Goal: Information Seeking & Learning: Learn about a topic

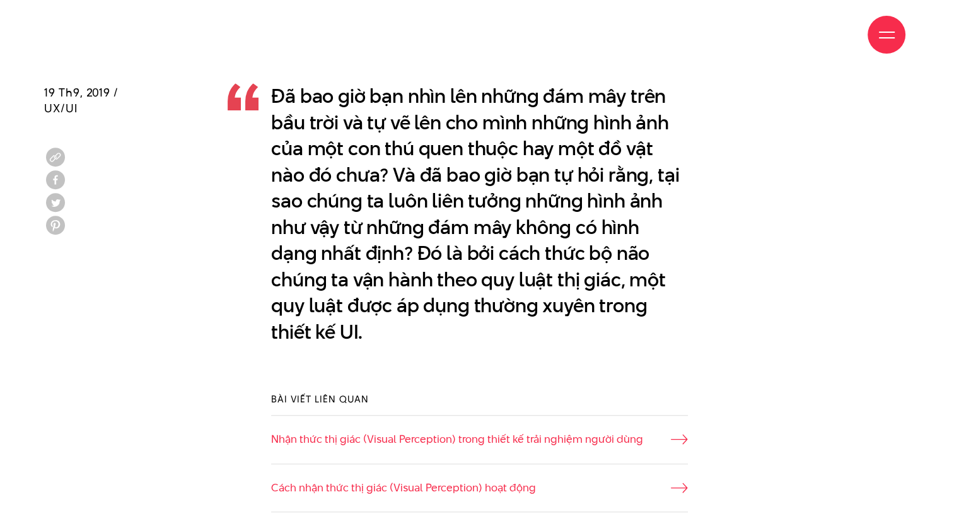
scroll to position [757, 0]
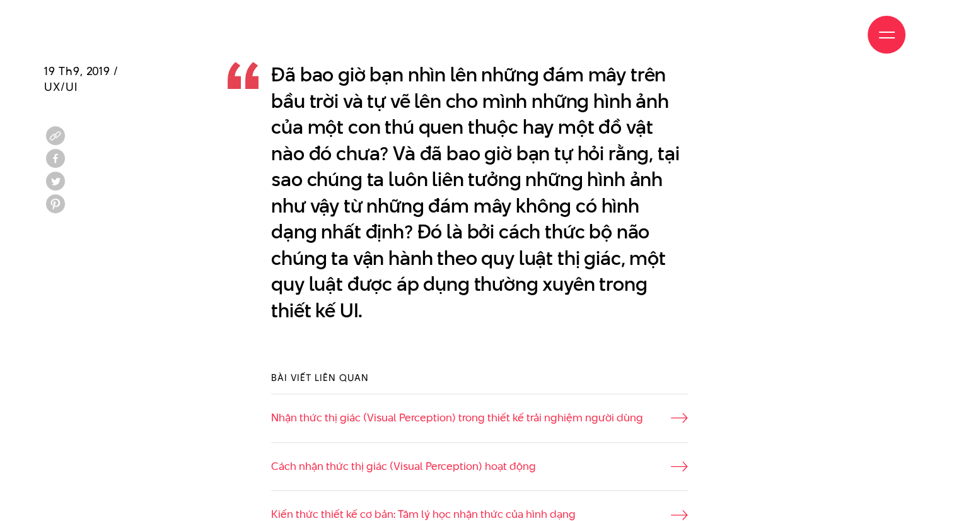
click at [449, 119] on p "Đã bao giờ bạn nhìn lên những đám mây trên bầu trời và tự vẽ lên cho mình những…" at bounding box center [479, 193] width 417 height 262
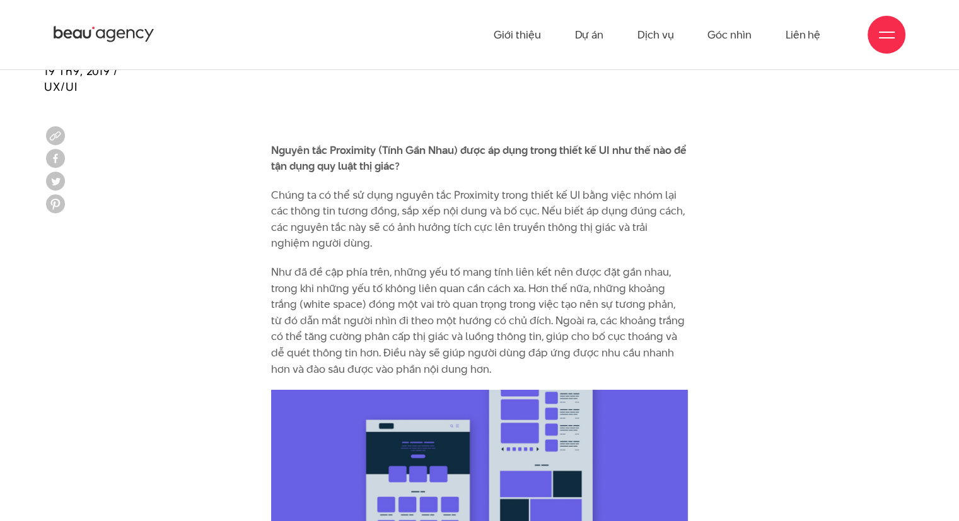
scroll to position [4036, 0]
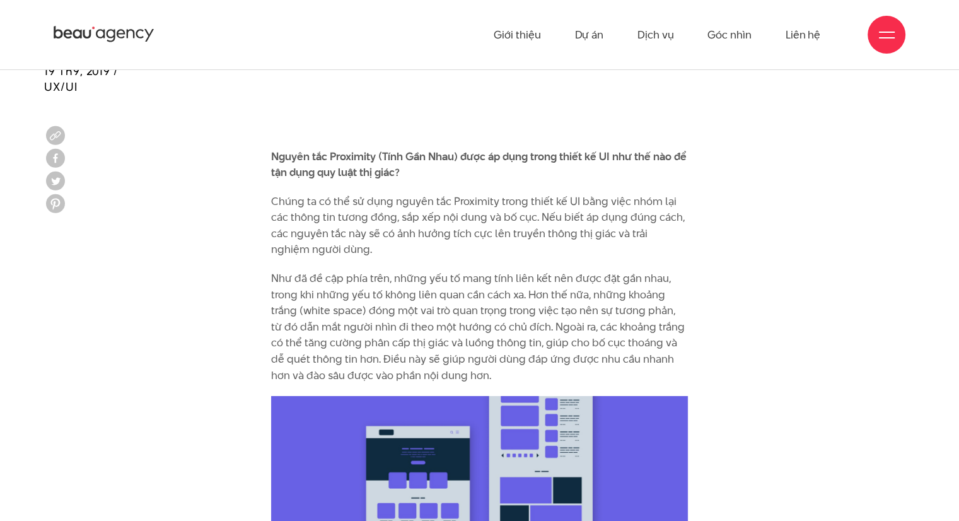
click at [271, 149] on b "Nguyên tắc Proximity (Tính Gần Nhau) được áp dụng trong thiết kế UI như thế nào…" at bounding box center [479, 165] width 416 height 32
drag, startPoint x: 271, startPoint y: 138, endPoint x: 377, endPoint y: 139, distance: 105.3
click at [377, 149] on b "Nguyên tắc Proximity (Tính Gần Nhau) được áp dụng trong thiết kế UI như thế nào…" at bounding box center [479, 165] width 416 height 32
click at [320, 149] on b "Nguyên tắc Proximity (Tính Gần Nhau) được áp dụng trong thiết kế UI như thế nào…" at bounding box center [479, 165] width 416 height 32
drag, startPoint x: 270, startPoint y: 137, endPoint x: 458, endPoint y: 137, distance: 187.9
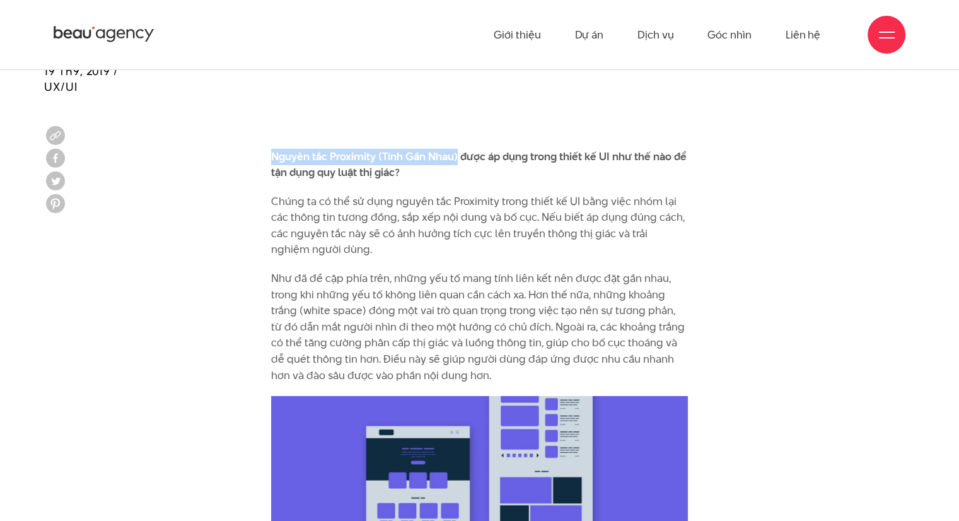
copy b "Nguyên tắc Proximity (Tính Gần Nhau)"
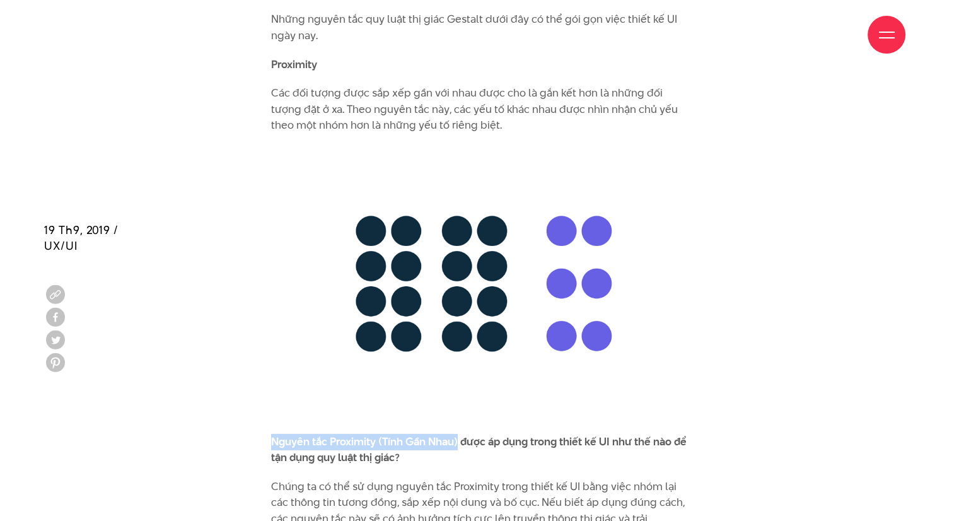
scroll to position [3910, 0]
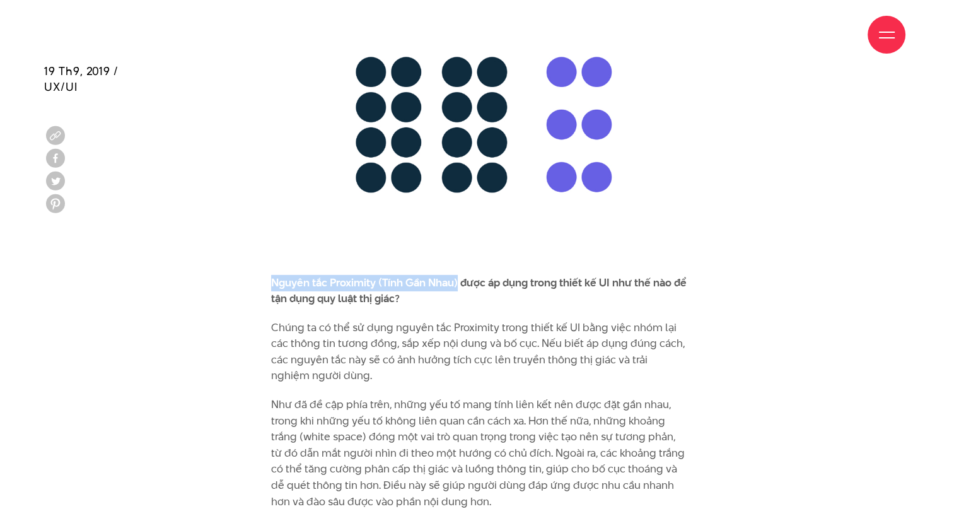
click at [349, 275] on b "Nguyên tắc Proximity (Tính Gần Nhau) được áp dụng trong thiết kế UI như thế nào…" at bounding box center [479, 291] width 416 height 32
drag, startPoint x: 269, startPoint y: 264, endPoint x: 459, endPoint y: 265, distance: 189.8
copy b "Nguyên tắc Proximity (Tính Gần Nhau)"
click at [334, 320] on p "Chúng ta có thể sử dụng nguyên tắc Proximity trong thiết kế UI bằng việc nhóm l…" at bounding box center [479, 352] width 417 height 64
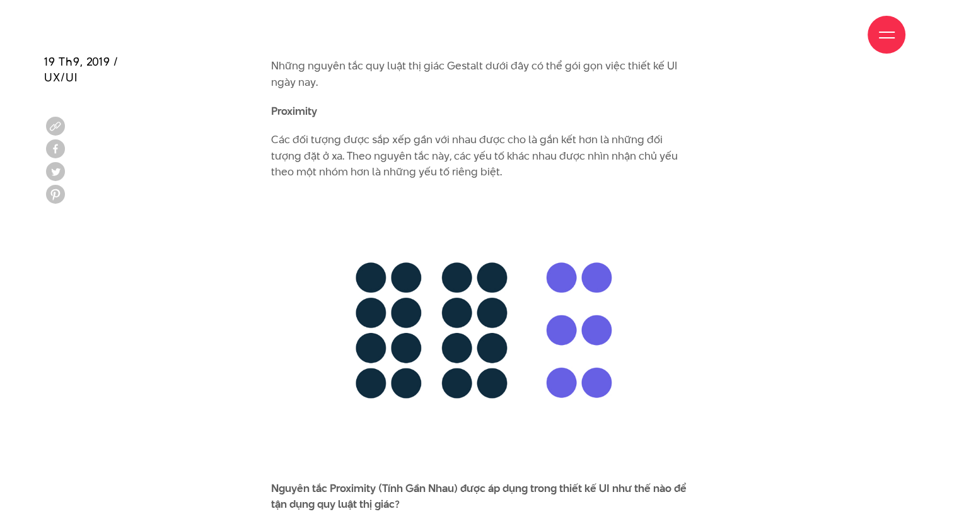
scroll to position [3721, 0]
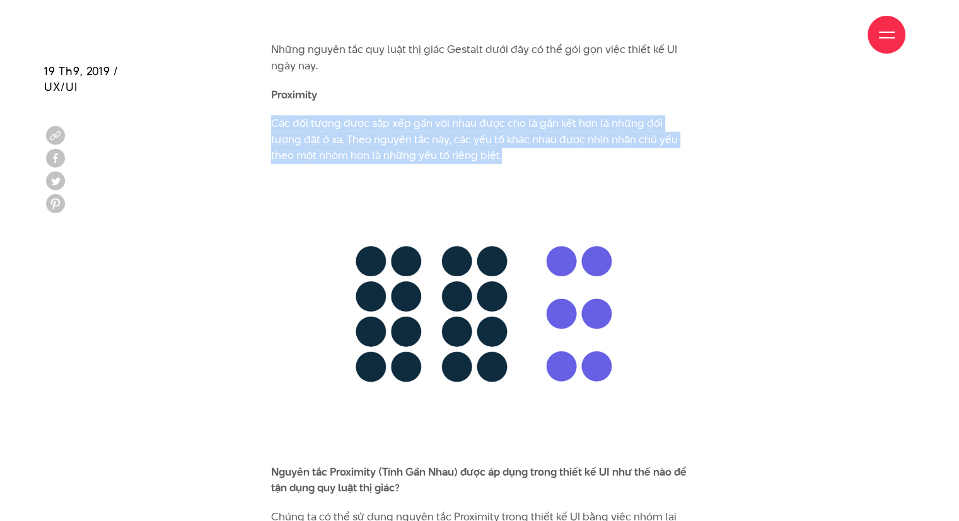
drag, startPoint x: 274, startPoint y: 110, endPoint x: 493, endPoint y: 140, distance: 220.9
click at [503, 143] on p "Các đối tượng được sắp xếp gần với nhau được cho là gắn kết hơn là những đối tư…" at bounding box center [479, 139] width 417 height 49
copy p "Các đối tượng được sắp xếp gần với nhau được cho là gắn kết hơn là những đối tư…"
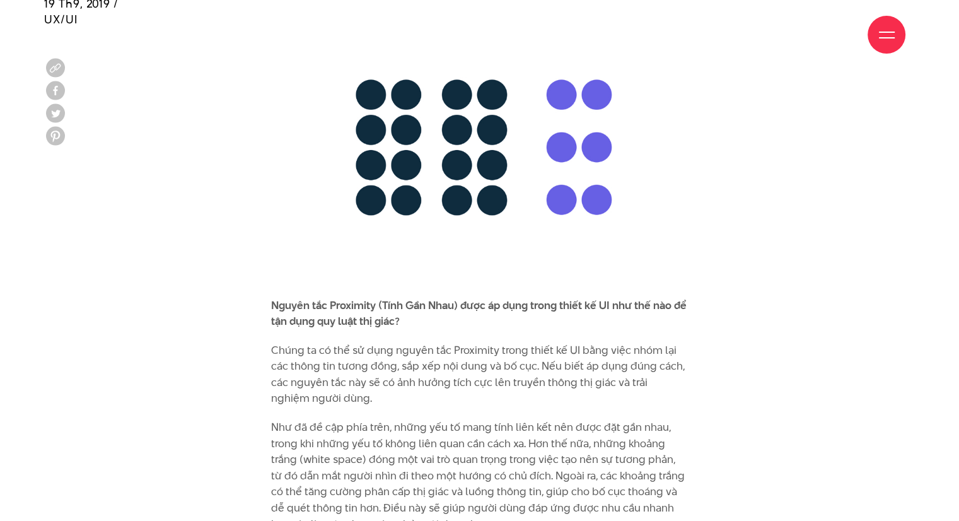
scroll to position [3910, 0]
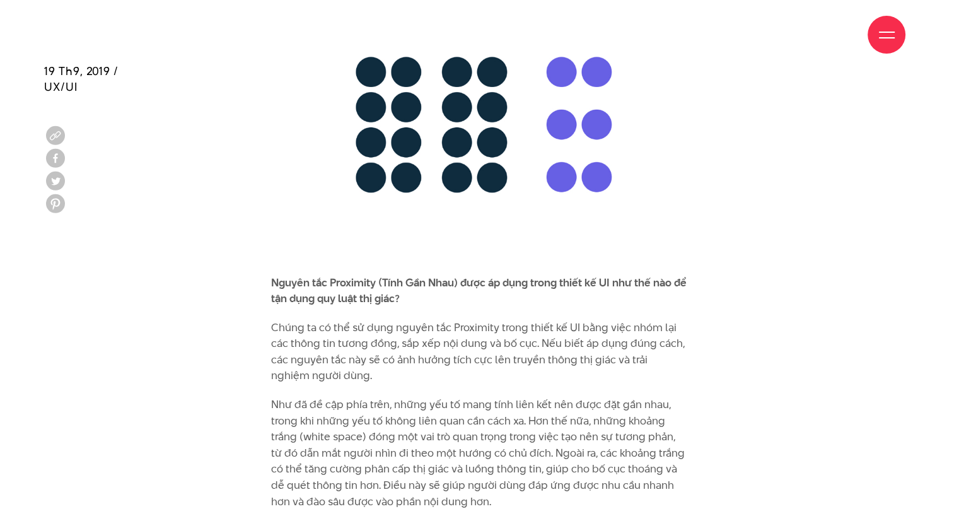
click at [296, 275] on b "Nguyên tắc Proximity (Tính Gần Nhau) được áp dụng trong thiết kế UI như thế nào…" at bounding box center [479, 291] width 416 height 32
drag, startPoint x: 262, startPoint y: 269, endPoint x: 458, endPoint y: 268, distance: 195.5
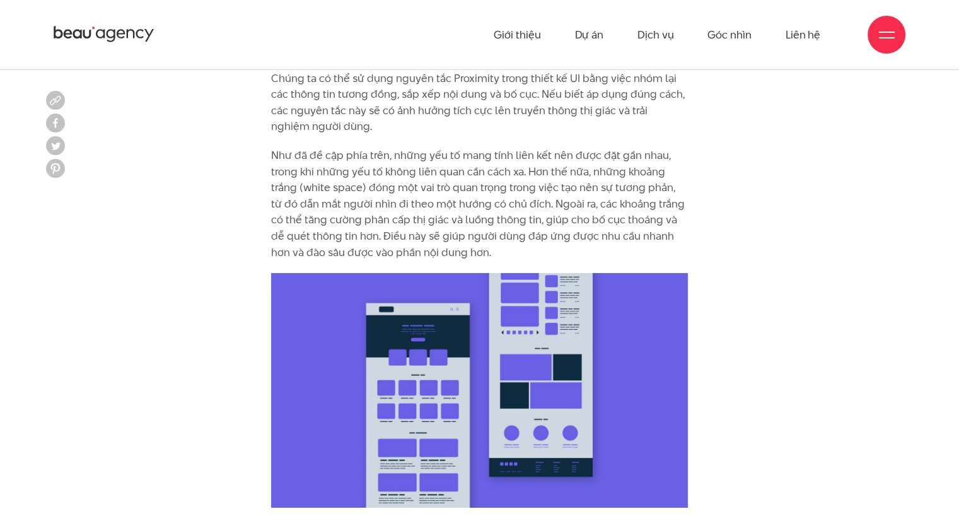
scroll to position [4099, 0]
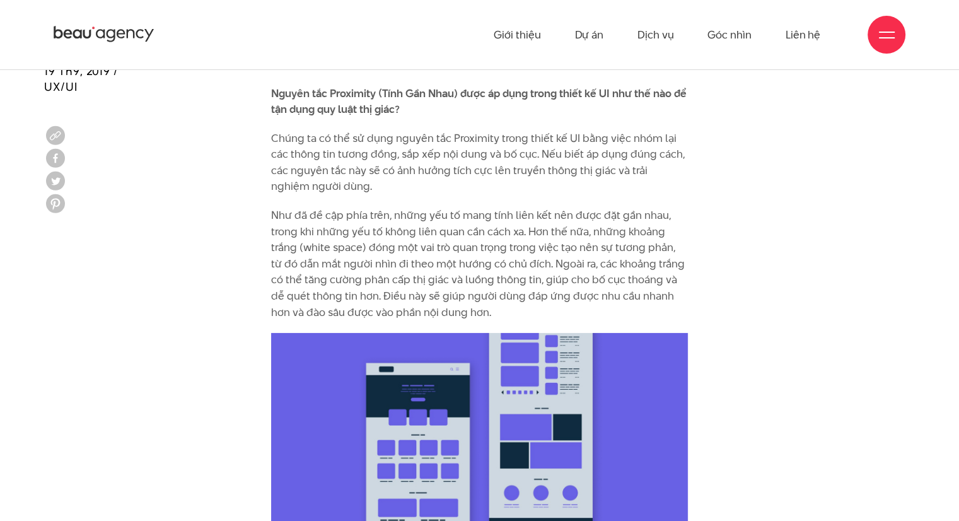
click at [353, 132] on p "Chúng ta có thể sử dụng nguyên tắc Proximity trong thiết kế UI bằng việc nhóm l…" at bounding box center [479, 163] width 417 height 64
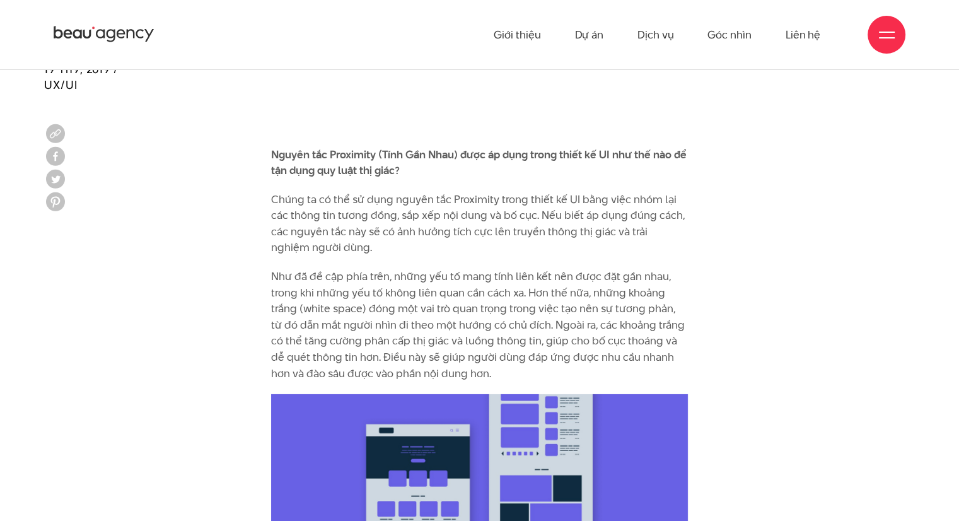
scroll to position [4036, 0]
